Goal: Find specific fact: Locate a discrete piece of known information

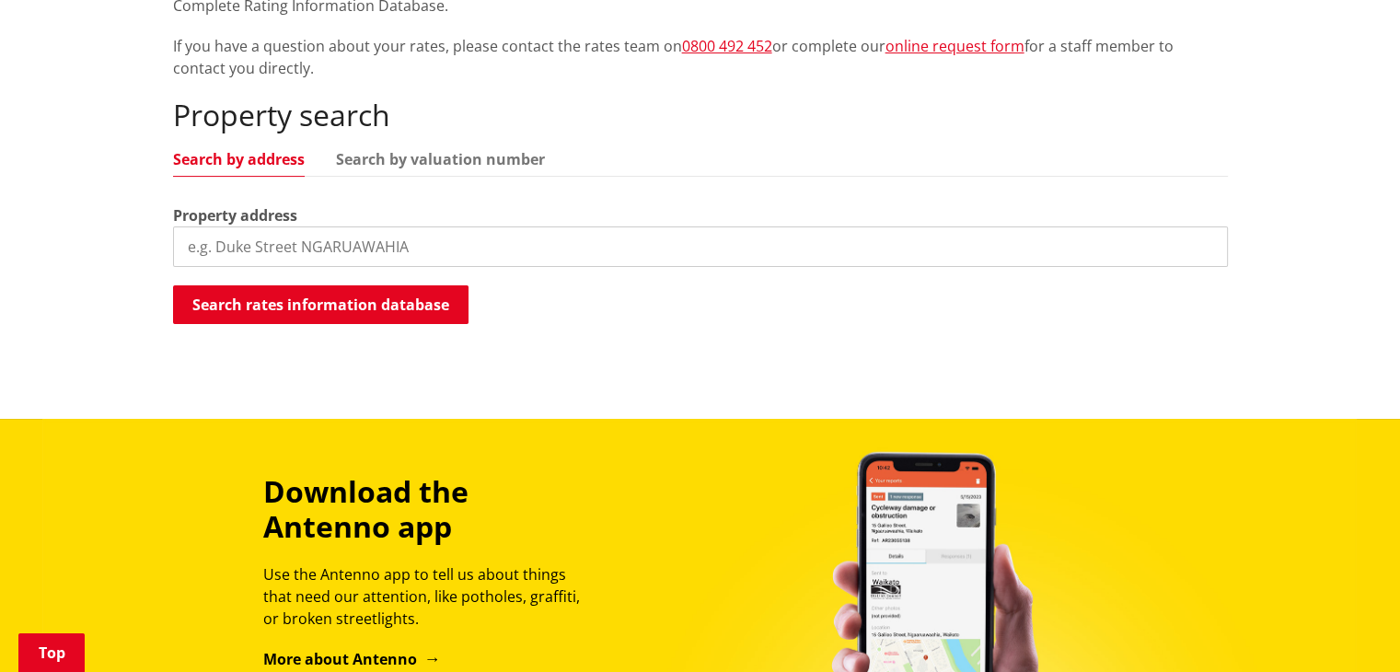
scroll to position [397, 0]
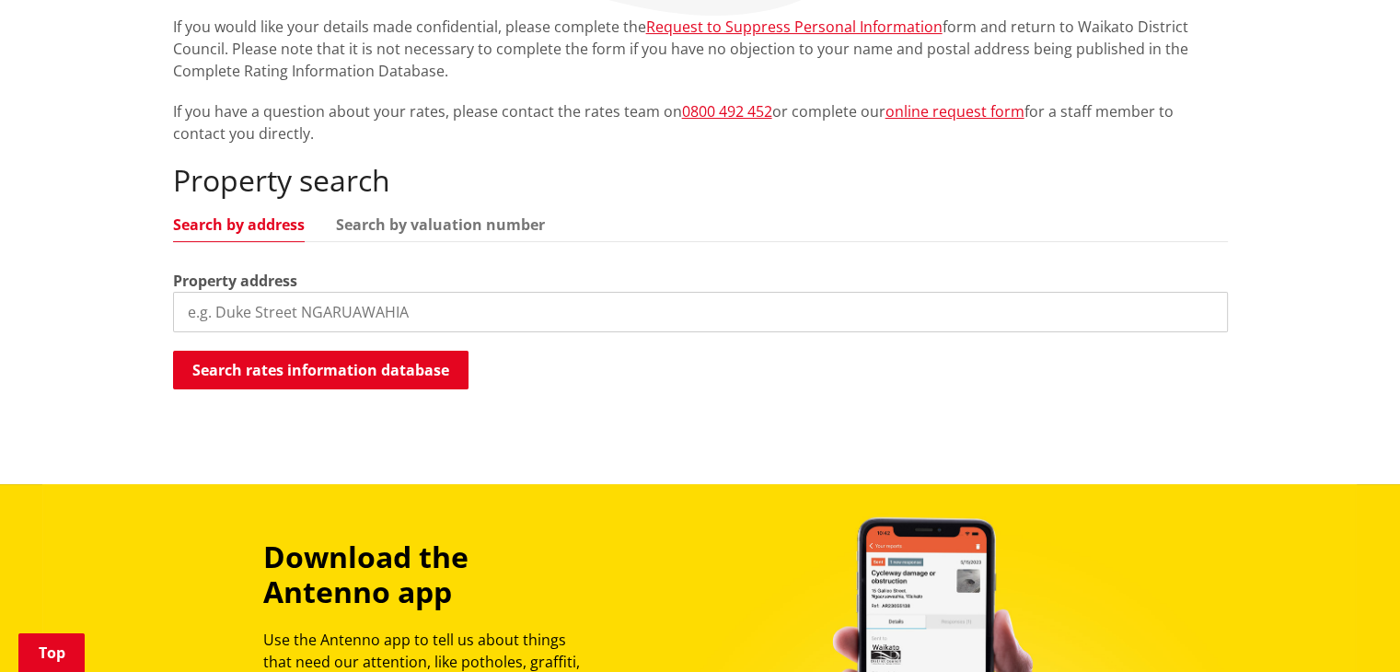
click at [302, 310] on input "search" at bounding box center [700, 312] width 1055 height 40
type input "[STREET_ADDRESS]"
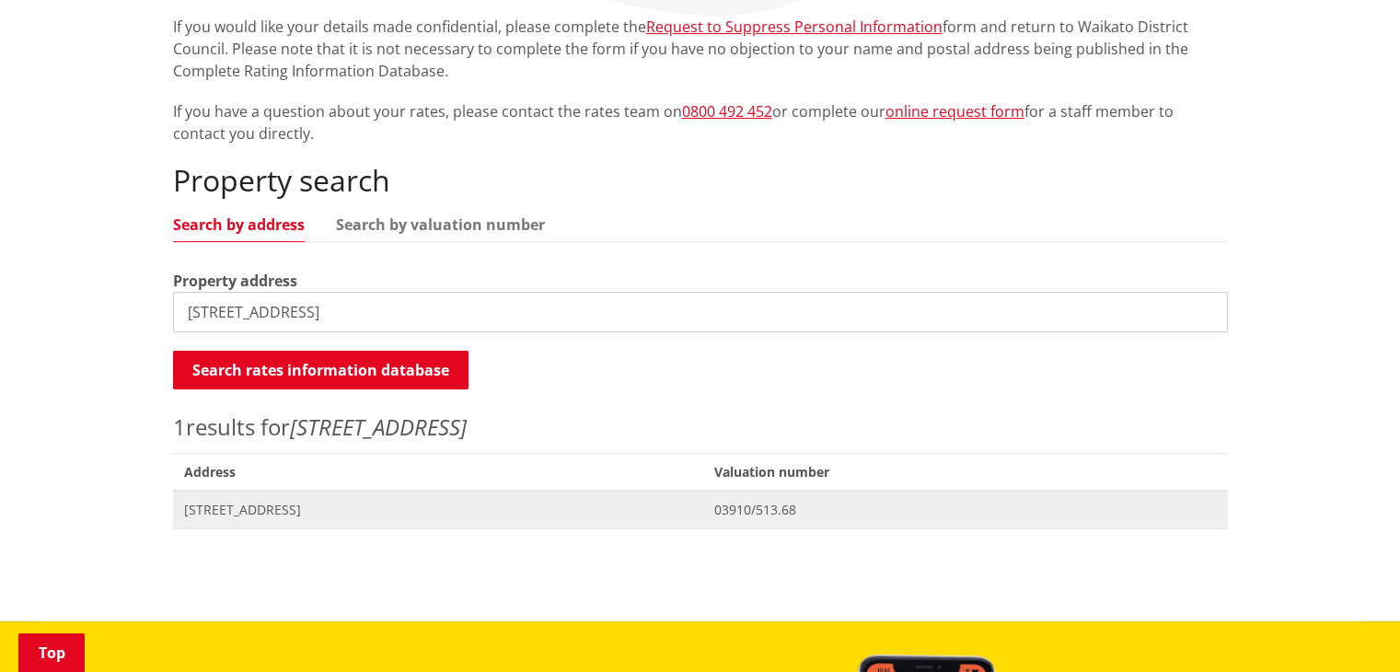
click at [606, 505] on span "[STREET_ADDRESS]" at bounding box center [438, 510] width 509 height 18
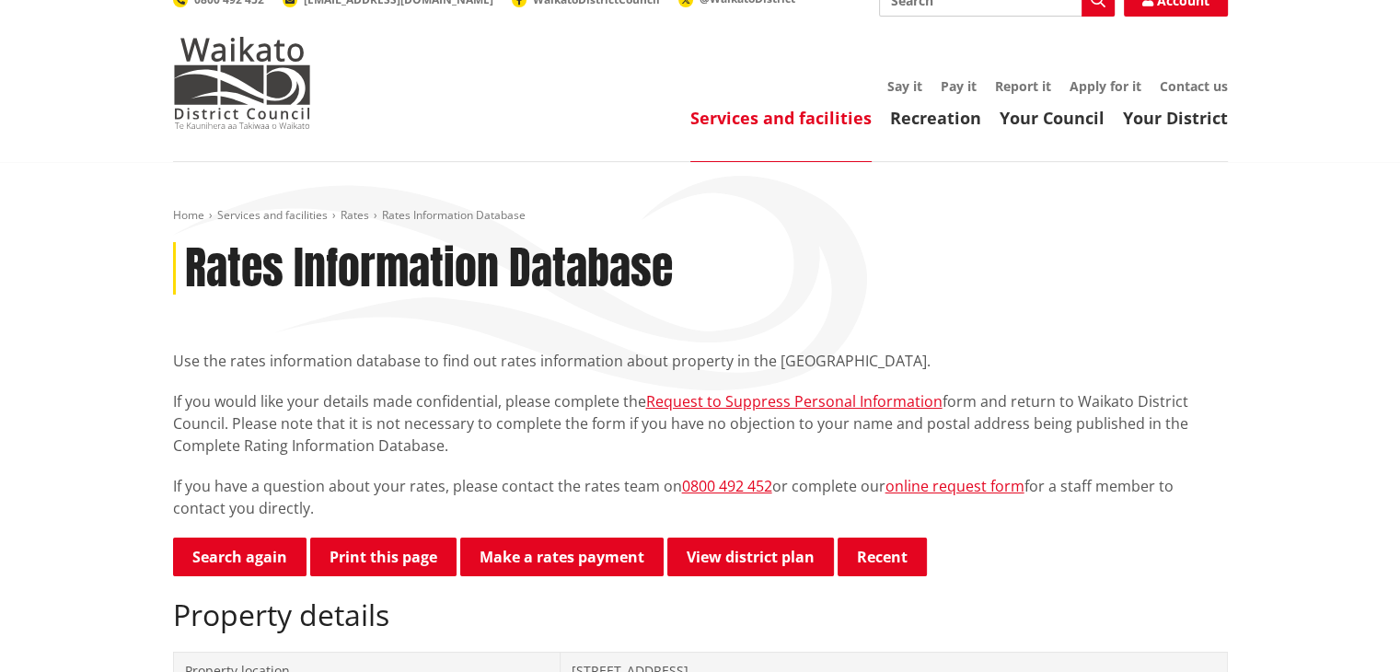
scroll to position [13, 0]
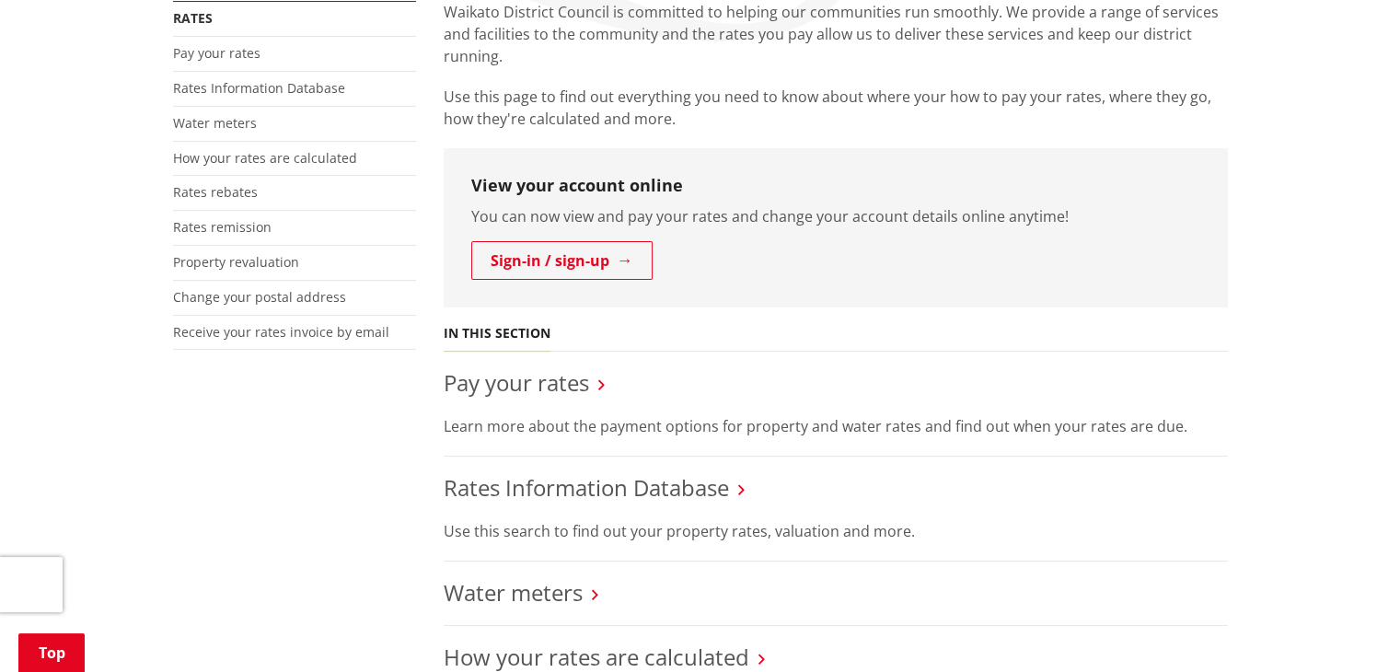
scroll to position [363, 0]
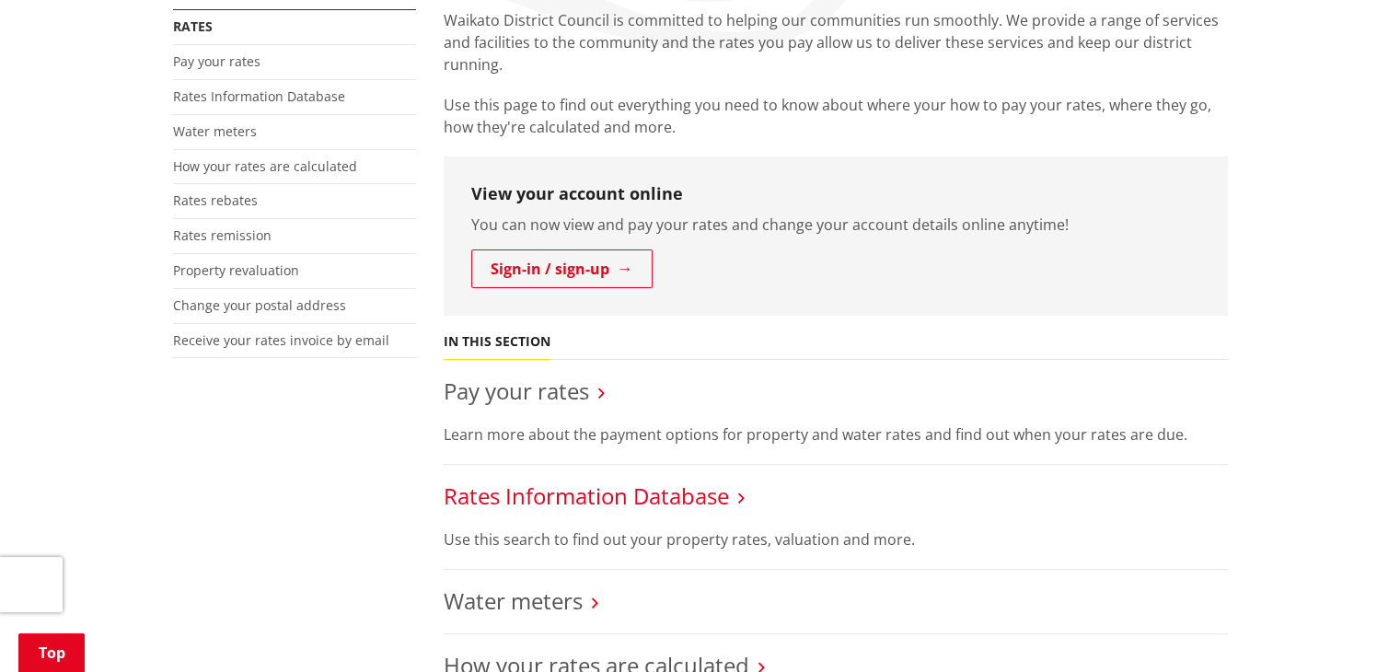
click at [602, 493] on link "Rates Information Database" at bounding box center [586, 495] width 285 height 30
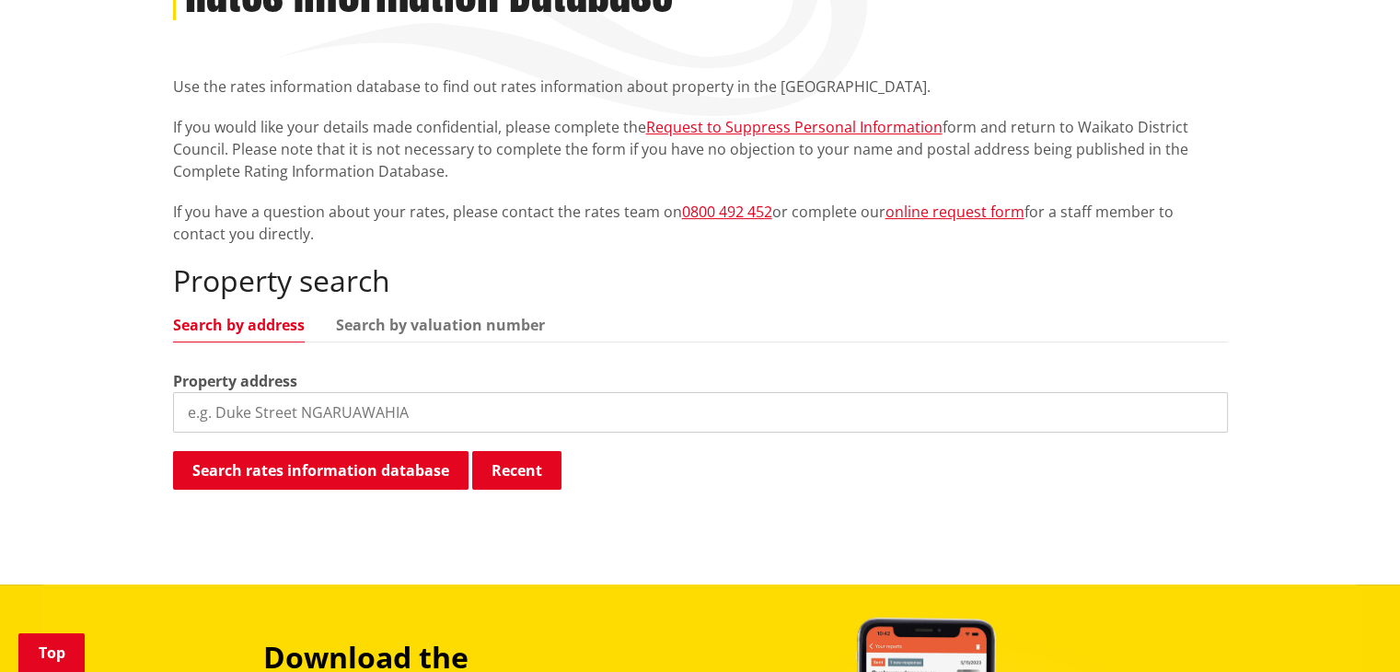
scroll to position [289, 0]
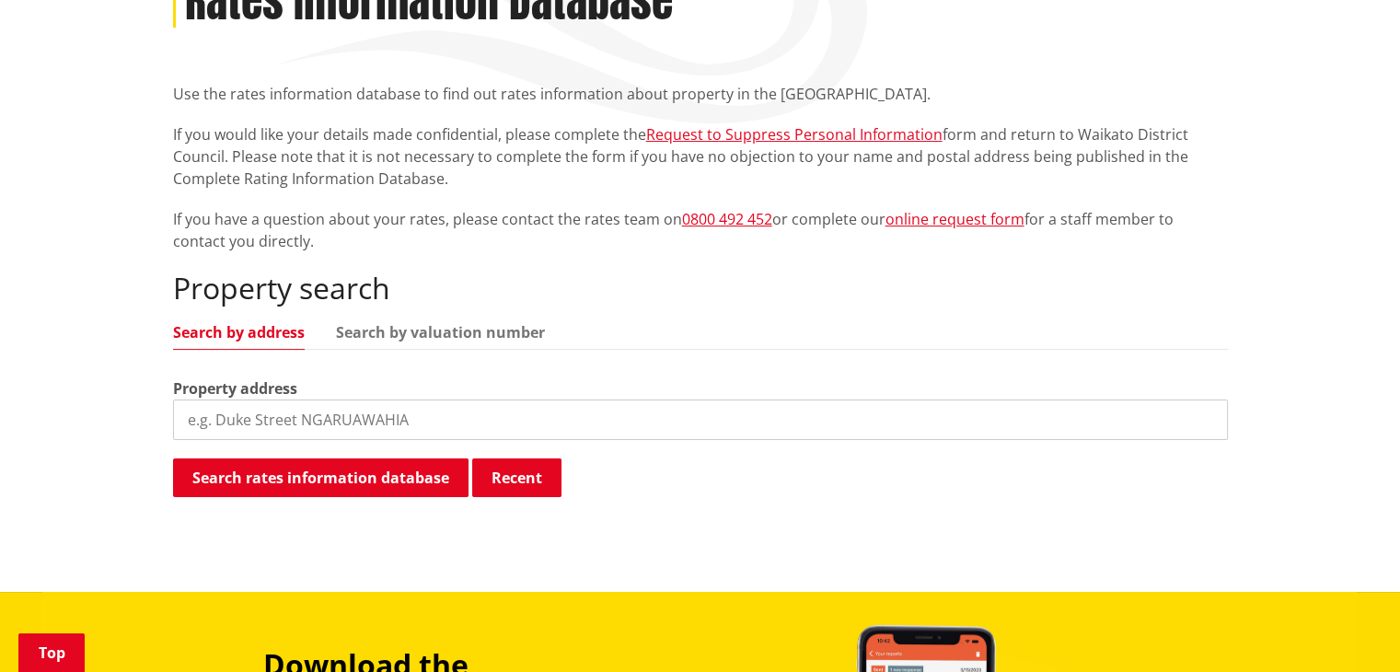
click at [335, 429] on input "search" at bounding box center [700, 419] width 1055 height 40
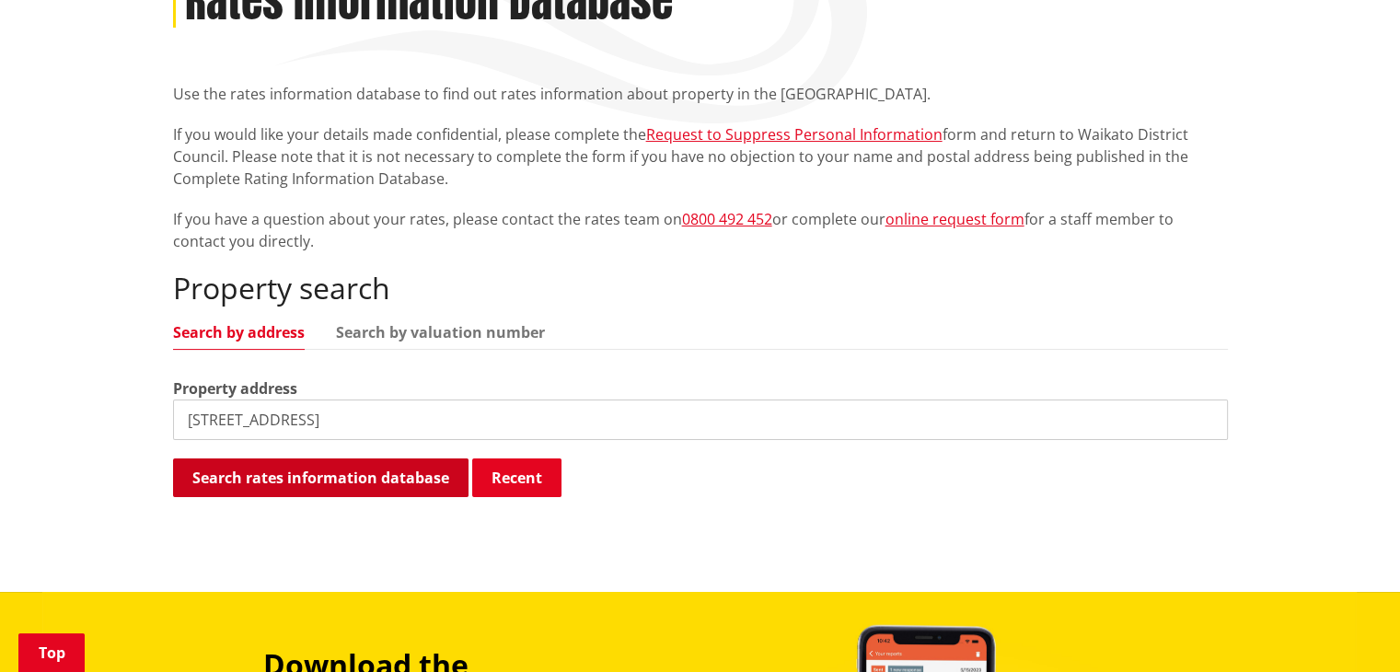
type input "21 Piedmonte ave"
click at [303, 481] on button "Search rates information database" at bounding box center [320, 477] width 295 height 39
